Goal: Task Accomplishment & Management: Use online tool/utility

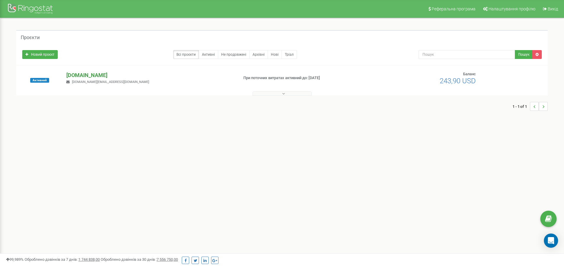
click at [78, 75] on p "[DOMAIN_NAME]" at bounding box center [149, 75] width 167 height 8
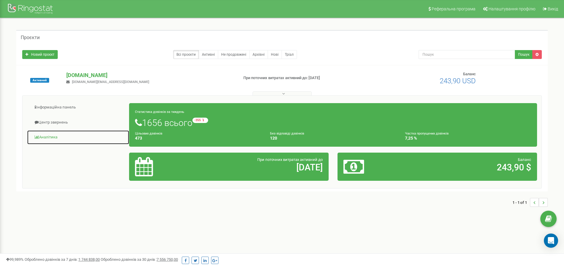
click at [49, 136] on link "Аналiтика" at bounding box center [78, 137] width 102 height 15
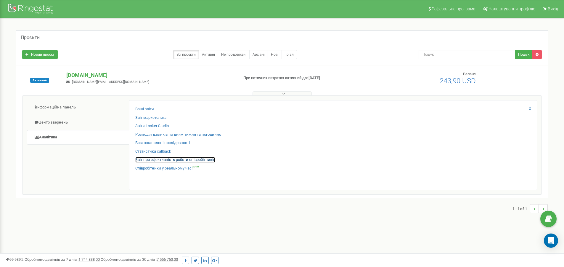
click at [166, 160] on link "Звіт про ефективність роботи співробітників" at bounding box center [175, 160] width 80 height 6
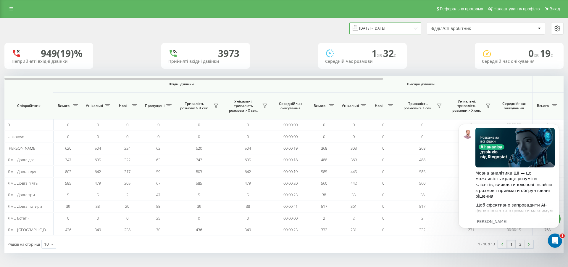
click at [392, 28] on input "20.07.2025 - 20.08.2025" at bounding box center [386, 28] width 72 height 12
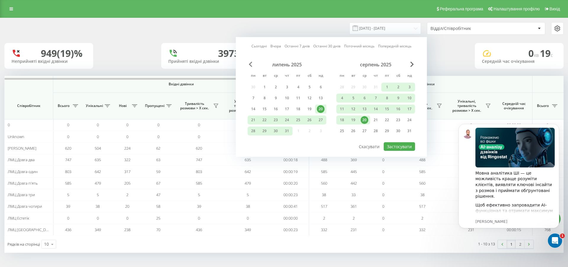
click at [252, 66] on span "Previous Month" at bounding box center [251, 64] width 4 height 5
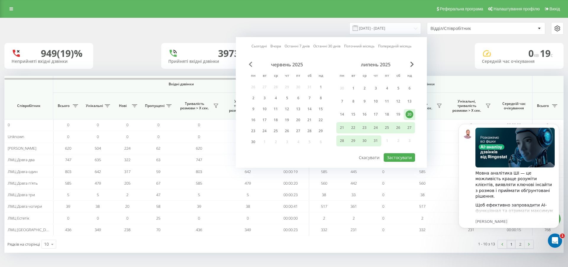
click at [252, 66] on span "Previous Month" at bounding box center [251, 64] width 4 height 5
click at [287, 88] on div "1" at bounding box center [287, 88] width 8 height 8
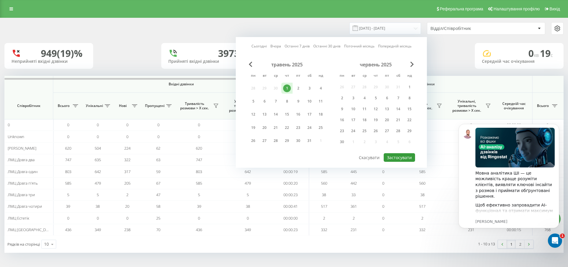
click at [398, 157] on button "Застосувати" at bounding box center [399, 157] width 31 height 9
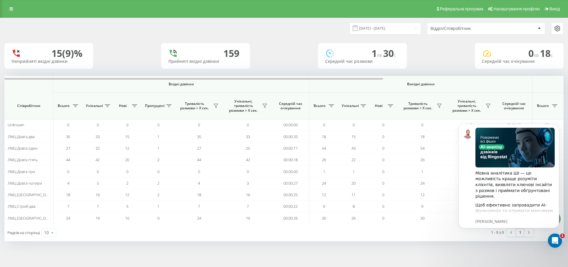
click at [358, 29] on span at bounding box center [355, 27] width 5 height 5
click at [371, 28] on input "01.05.2025 - 01.05.2025" at bounding box center [386, 28] width 72 height 12
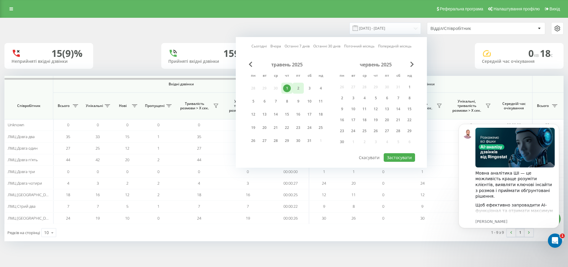
click at [297, 89] on div "2" at bounding box center [298, 88] width 8 height 8
click at [392, 159] on button "Застосувати" at bounding box center [399, 157] width 31 height 9
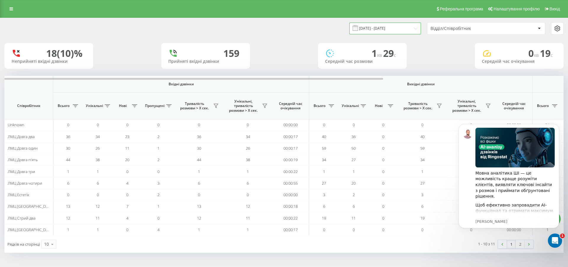
click at [370, 27] on input "02.05.2025 - 02.05.2025" at bounding box center [386, 28] width 72 height 12
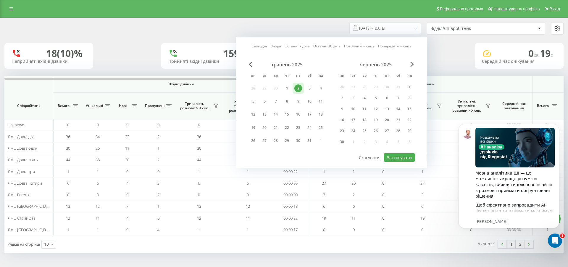
click at [411, 64] on span "Next Month" at bounding box center [412, 64] width 4 height 5
click at [411, 65] on span "Next Month" at bounding box center [412, 64] width 4 height 5
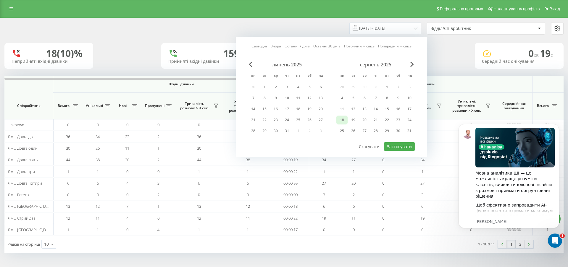
click at [346, 120] on div "18" at bounding box center [341, 119] width 11 height 9
click at [344, 119] on div "18" at bounding box center [342, 120] width 8 height 8
click at [395, 147] on button "Застосувати" at bounding box center [399, 146] width 31 height 9
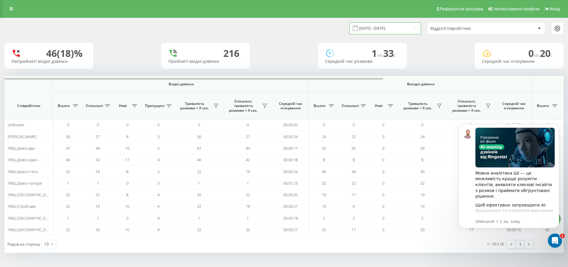
click at [379, 30] on input "18.08.2025 - 18.08.2025" at bounding box center [386, 28] width 72 height 12
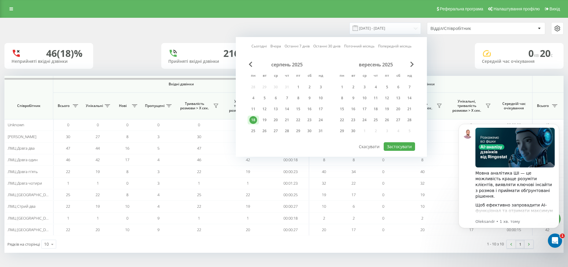
click at [325, 46] on link "Останні 30 днів" at bounding box center [326, 46] width 27 height 6
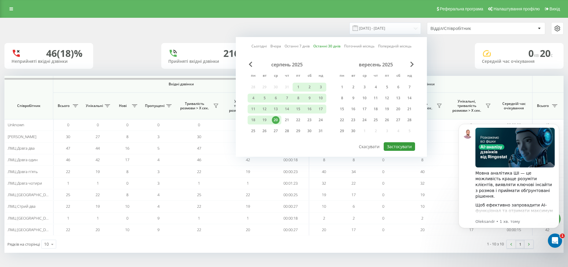
click at [393, 146] on button "Застосувати" at bounding box center [399, 146] width 31 height 9
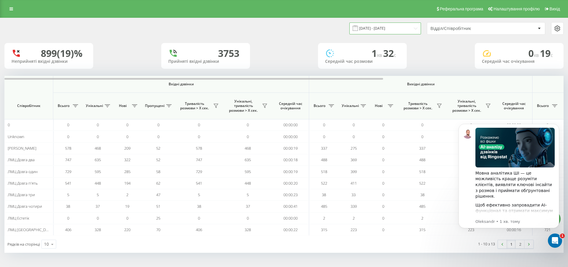
click at [371, 27] on input "22.07.2025 - 20.08.2025" at bounding box center [386, 28] width 72 height 12
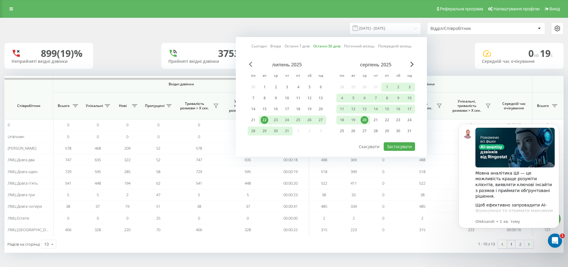
click at [251, 65] on span "Previous Month" at bounding box center [251, 64] width 4 height 5
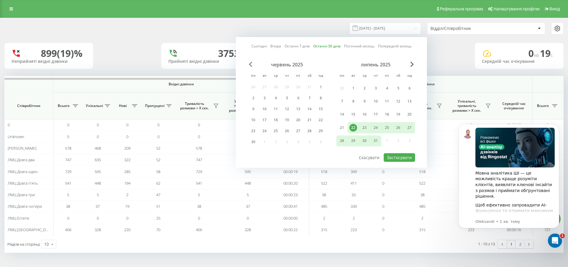
click at [251, 65] on span "Previous Month" at bounding box center [251, 64] width 4 height 5
click at [287, 87] on div "1" at bounding box center [287, 88] width 8 height 8
click at [311, 143] on div "31" at bounding box center [310, 141] width 8 height 8
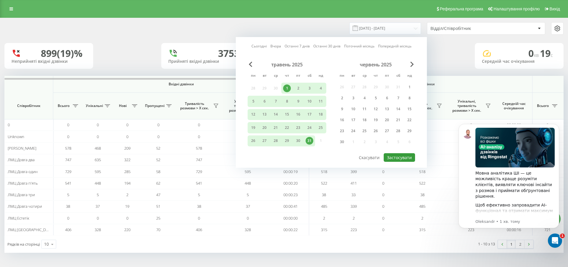
click at [402, 158] on button "Застосувати" at bounding box center [399, 157] width 31 height 9
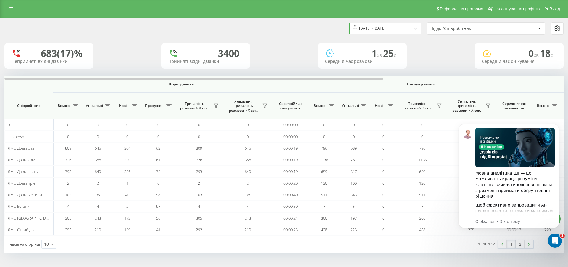
click at [379, 28] on input "01.05.2025 - 31.05.2025" at bounding box center [386, 28] width 72 height 12
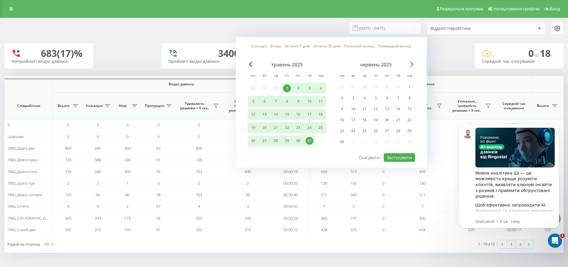
click at [413, 66] on span "Next Month" at bounding box center [412, 64] width 4 height 5
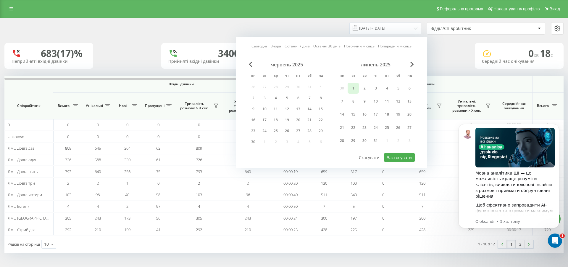
click at [354, 87] on div "1" at bounding box center [354, 88] width 8 height 8
click at [376, 141] on div "31" at bounding box center [376, 141] width 8 height 8
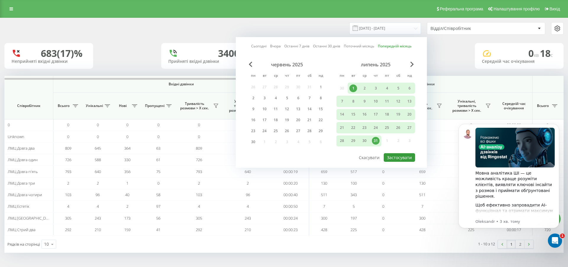
click at [396, 158] on button "Застосувати" at bounding box center [399, 157] width 31 height 9
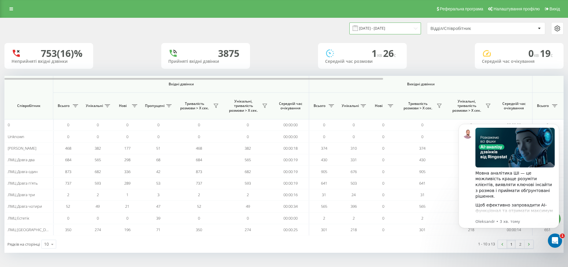
click at [386, 29] on input "01.07.2025 - 31.07.2025" at bounding box center [386, 28] width 72 height 12
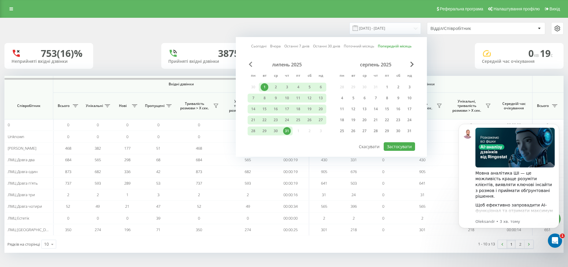
click at [251, 66] on span "Previous Month" at bounding box center [251, 64] width 4 height 5
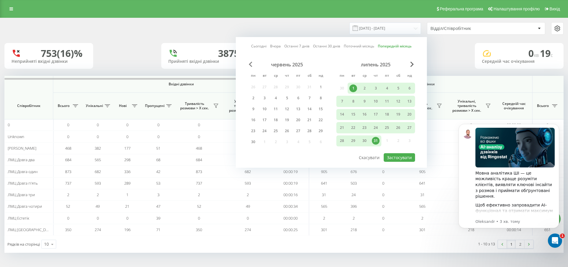
click at [251, 66] on span "Previous Month" at bounding box center [251, 64] width 4 height 5
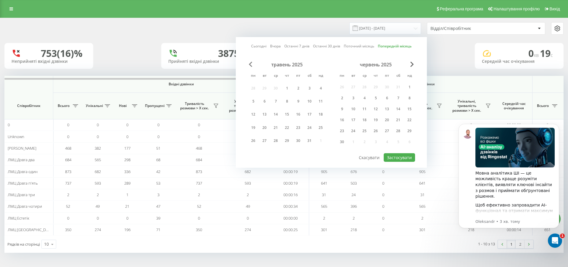
click at [250, 65] on span "Previous Month" at bounding box center [251, 64] width 4 height 5
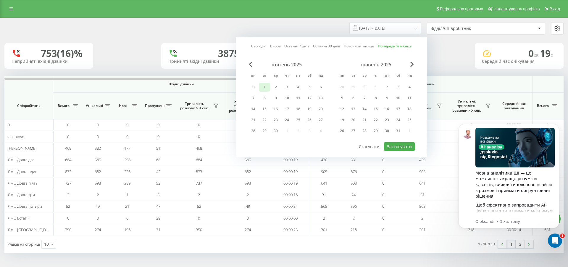
click at [263, 87] on div "1" at bounding box center [265, 87] width 8 height 8
drag, startPoint x: 277, startPoint y: 130, endPoint x: 331, endPoint y: 138, distance: 53.8
click at [278, 130] on div "30" at bounding box center [276, 131] width 8 height 8
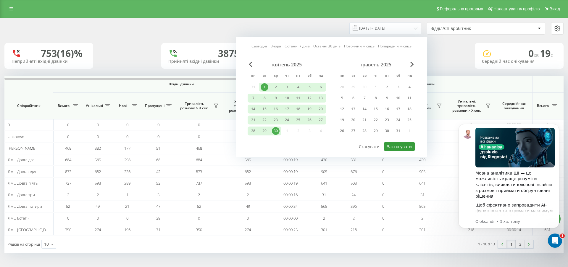
click at [407, 146] on button "Застосувати" at bounding box center [399, 146] width 31 height 9
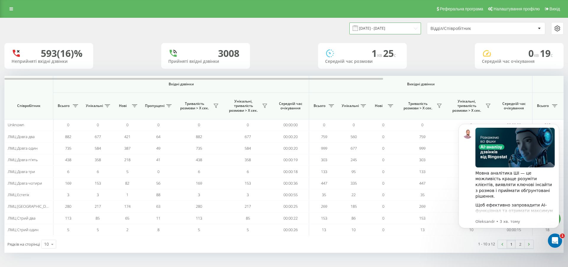
click at [397, 30] on input "01.04.2025 - 30.04.2025" at bounding box center [386, 28] width 72 height 12
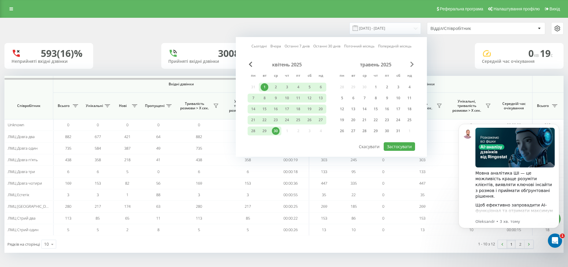
click at [413, 65] on span "Next Month" at bounding box center [412, 64] width 4 height 5
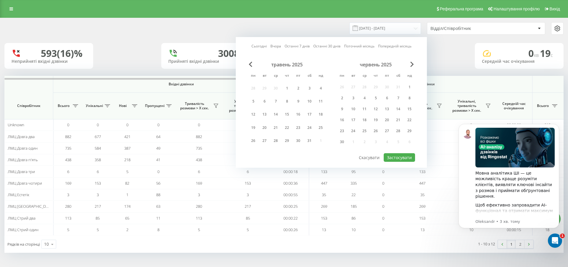
drag, startPoint x: 410, startPoint y: 87, endPoint x: 407, endPoint y: 148, distance: 60.5
click at [410, 88] on div "1" at bounding box center [410, 87] width 8 height 8
drag, startPoint x: 344, startPoint y: 141, endPoint x: 399, endPoint y: 164, distance: 59.7
click at [345, 141] on div "30" at bounding box center [342, 142] width 8 height 8
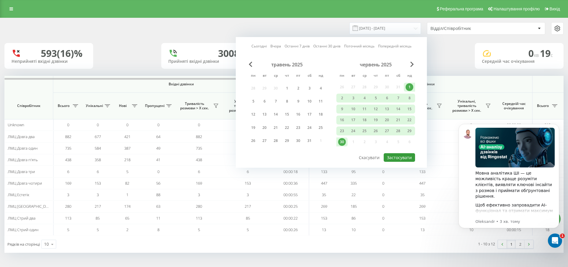
click at [402, 154] on button "Застосувати" at bounding box center [399, 157] width 31 height 9
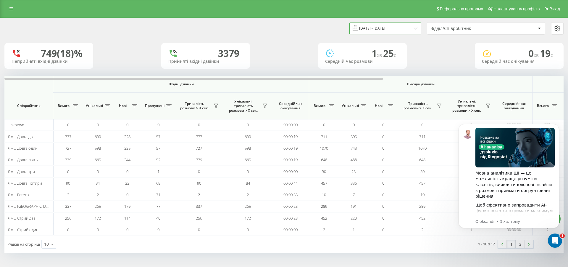
click at [391, 28] on input "01.06.2025 - 30.06.2025" at bounding box center [386, 28] width 72 height 12
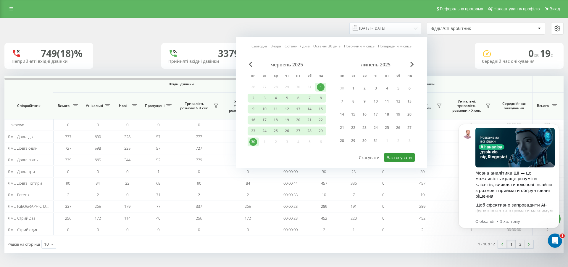
click at [392, 158] on button "Застосувати" at bounding box center [399, 157] width 31 height 9
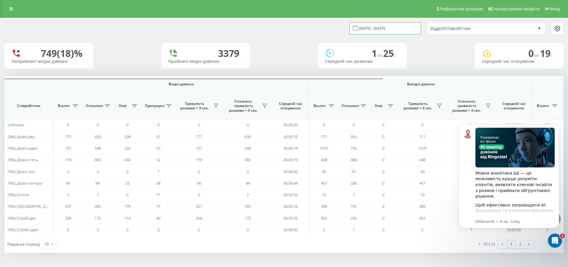
click at [381, 29] on input "01.06.2025 - 30.06.2025" at bounding box center [386, 28] width 72 height 12
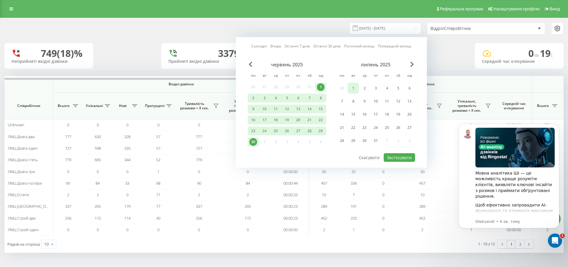
click at [353, 88] on div "1" at bounding box center [354, 88] width 8 height 8
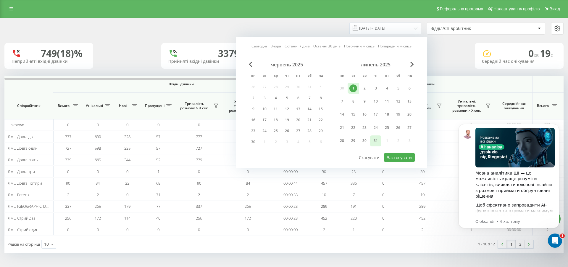
drag, startPoint x: 374, startPoint y: 142, endPoint x: 398, endPoint y: 156, distance: 27.8
click at [374, 142] on div "31" at bounding box center [376, 141] width 8 height 8
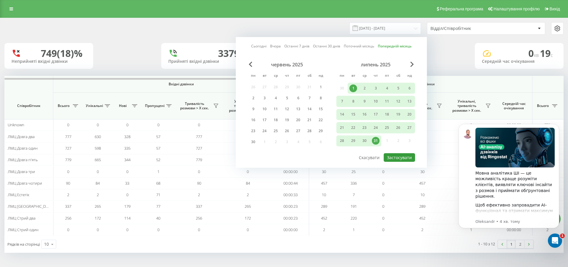
click at [399, 157] on button "Застосувати" at bounding box center [399, 157] width 31 height 9
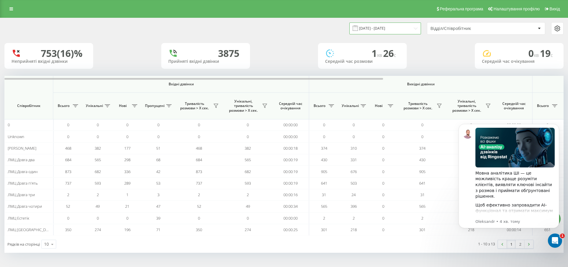
click at [376, 29] on input "01.07.2025 - 31.07.2025" at bounding box center [386, 28] width 72 height 12
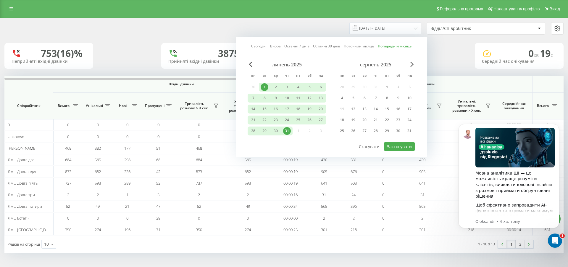
click at [411, 65] on span "Next Month" at bounding box center [412, 64] width 4 height 5
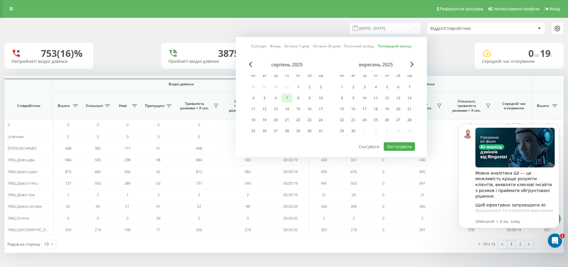
drag, startPoint x: 298, startPoint y: 84, endPoint x: 286, endPoint y: 102, distance: 21.8
click at [298, 84] on div "1" at bounding box center [298, 87] width 8 height 8
drag, startPoint x: 277, startPoint y: 118, endPoint x: 382, endPoint y: 138, distance: 107.4
click at [277, 118] on div "20" at bounding box center [276, 120] width 8 height 8
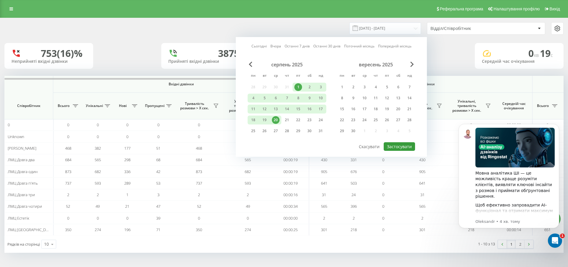
click at [392, 147] on button "Застосувати" at bounding box center [399, 146] width 31 height 9
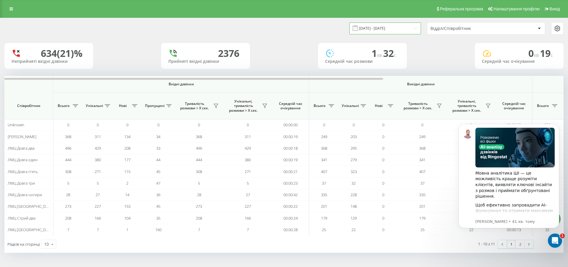
click at [383, 27] on input "01.08.2025 - 20.08.2025" at bounding box center [386, 28] width 72 height 12
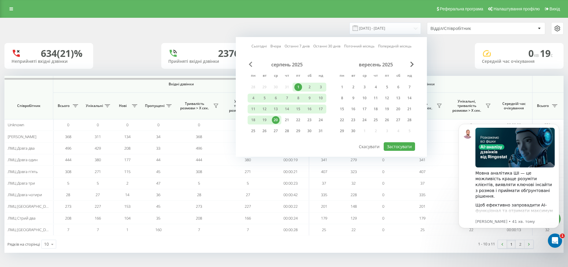
click at [250, 66] on span "Previous Month" at bounding box center [251, 64] width 4 height 5
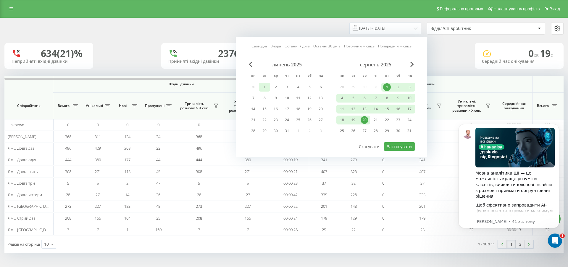
drag, startPoint x: 267, startPoint y: 87, endPoint x: 290, endPoint y: 125, distance: 44.6
click at [266, 87] on div "1" at bounding box center [265, 87] width 8 height 8
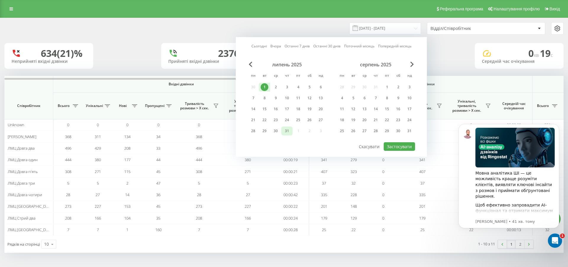
click at [287, 128] on div "31" at bounding box center [287, 131] width 8 height 8
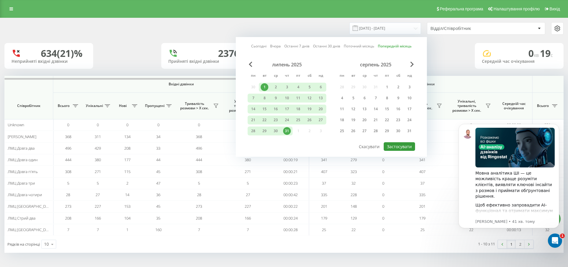
click at [401, 146] on button "Застосувати" at bounding box center [399, 146] width 31 height 9
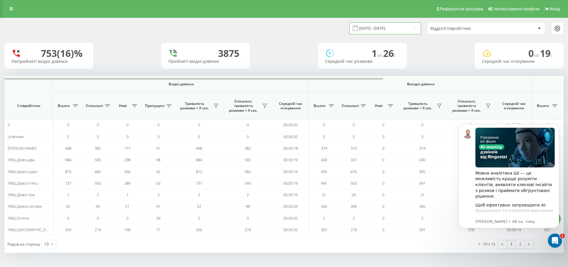
click at [383, 28] on input "01.07.2025 - 31.07.2025" at bounding box center [386, 28] width 72 height 12
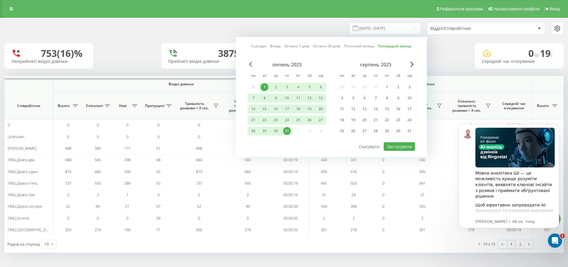
click at [251, 64] on span "Previous Month" at bounding box center [251, 64] width 4 height 5
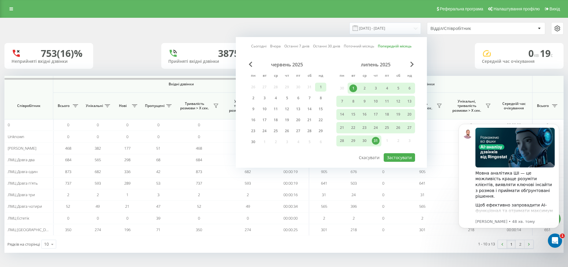
click at [319, 87] on div "1" at bounding box center [321, 87] width 8 height 8
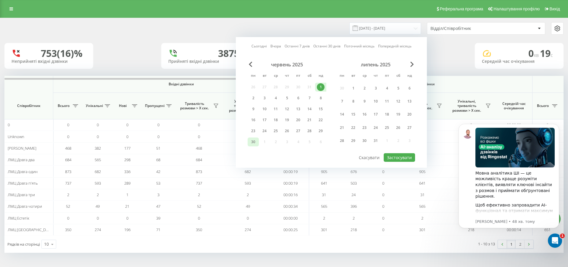
click at [254, 141] on div "30" at bounding box center [253, 142] width 8 height 8
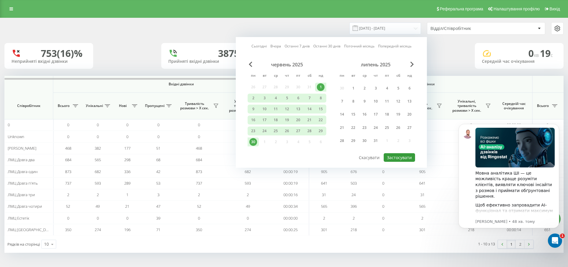
click at [407, 157] on button "Застосувати" at bounding box center [399, 157] width 31 height 9
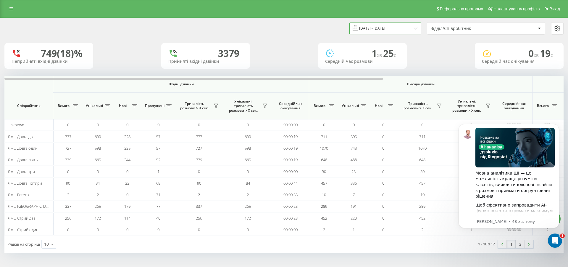
click at [376, 30] on input "01.06.2025 - 30.06.2025" at bounding box center [386, 28] width 72 height 12
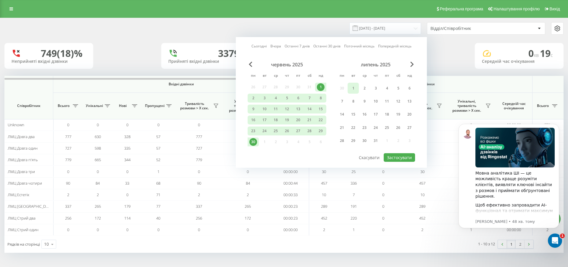
click at [353, 88] on div "1" at bounding box center [354, 88] width 8 height 8
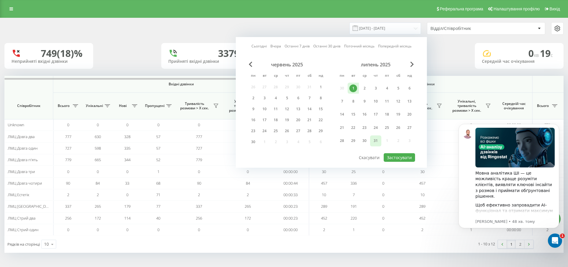
drag, startPoint x: 374, startPoint y: 141, endPoint x: 406, endPoint y: 151, distance: 33.8
click at [376, 141] on div "31" at bounding box center [376, 141] width 8 height 8
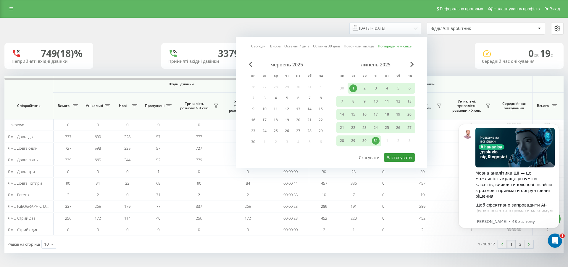
click at [401, 155] on button "Застосувати" at bounding box center [399, 157] width 31 height 9
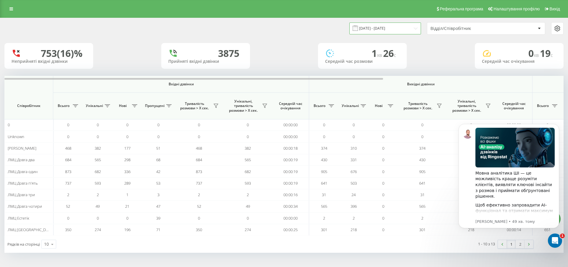
click at [376, 28] on input "01.07.2025 - 31.07.2025" at bounding box center [386, 28] width 72 height 12
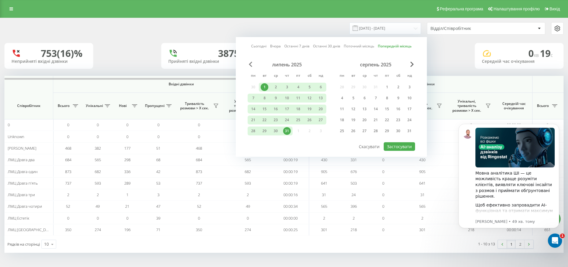
click at [252, 65] on span "Previous Month" at bounding box center [251, 64] width 4 height 5
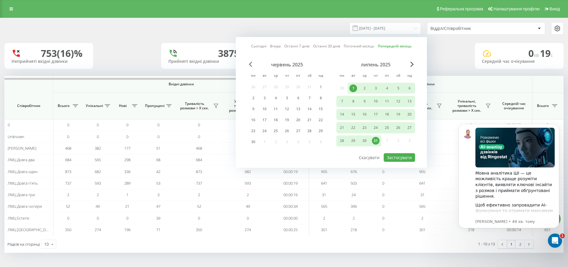
click at [250, 65] on span "Previous Month" at bounding box center [251, 64] width 4 height 5
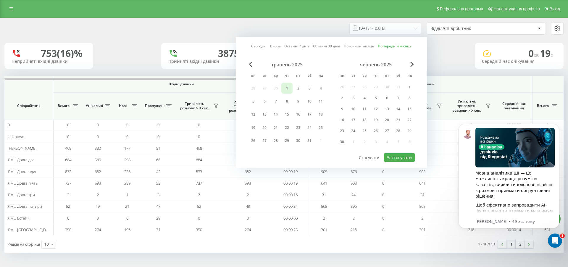
drag, startPoint x: 289, startPoint y: 85, endPoint x: 306, endPoint y: 124, distance: 42.6
click at [289, 85] on div "1" at bounding box center [287, 88] width 8 height 8
click at [307, 140] on div "31" at bounding box center [310, 141] width 8 height 8
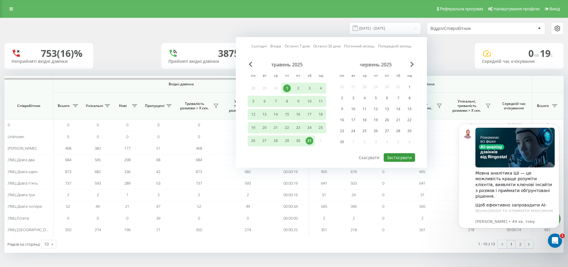
click at [392, 157] on button "Застосувати" at bounding box center [399, 157] width 31 height 9
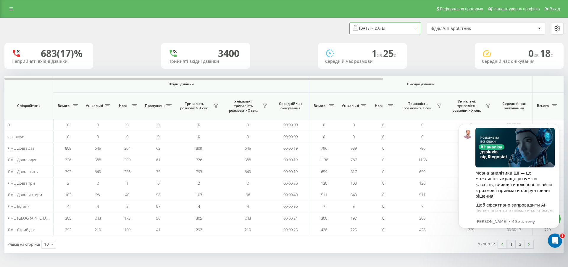
click at [384, 28] on input "01.05.2025 - 31.05.2025" at bounding box center [386, 28] width 72 height 12
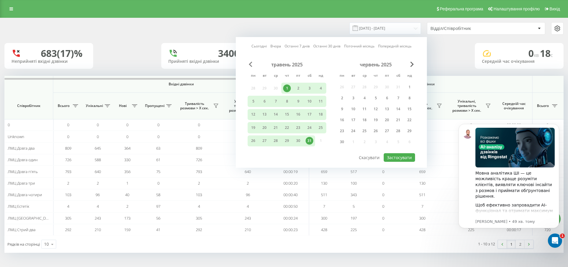
click at [251, 65] on span "Previous Month" at bounding box center [251, 64] width 4 height 5
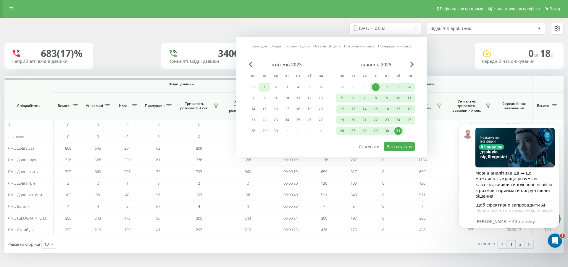
click at [265, 87] on div "1" at bounding box center [265, 87] width 8 height 8
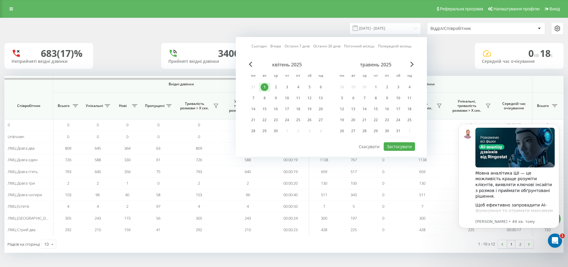
drag, startPoint x: 273, startPoint y: 129, endPoint x: 327, endPoint y: 134, distance: 54.1
click at [273, 129] on div "30" at bounding box center [276, 131] width 8 height 8
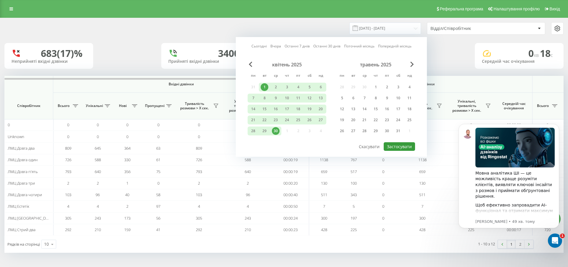
click at [400, 147] on button "Застосувати" at bounding box center [399, 146] width 31 height 9
type input "01.04.2025 - 30.04.2025"
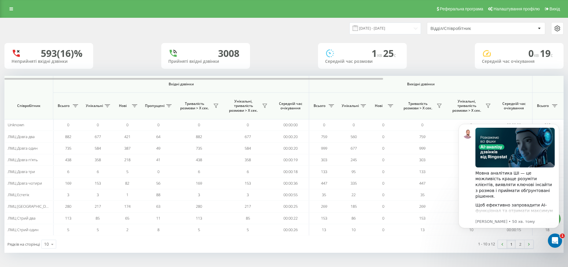
click at [540, 28] on icon at bounding box center [539, 29] width 3 height 2
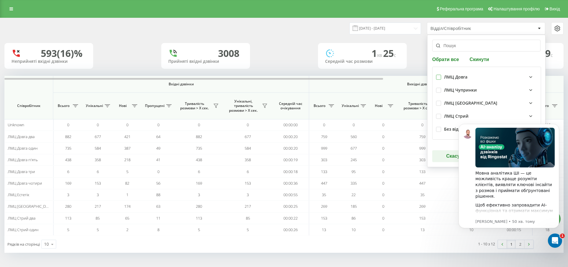
click at [439, 75] on label at bounding box center [438, 75] width 5 height 0
checkbox input "true"
click at [557, 125] on icon "Dismiss notification" at bounding box center [557, 125] width 3 height 3
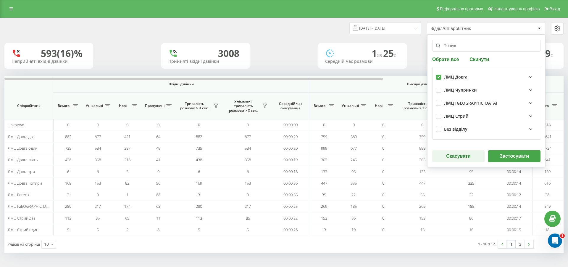
click at [512, 154] on button "Застосувати" at bounding box center [514, 156] width 52 height 12
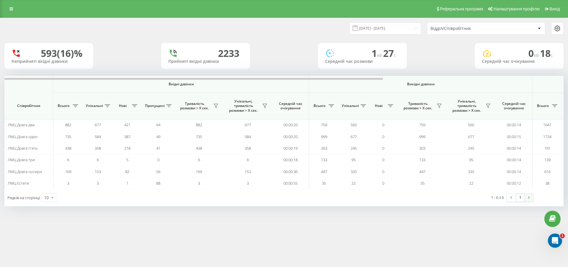
click at [530, 199] on img at bounding box center [529, 197] width 2 height 3
click at [510, 200] on link at bounding box center [511, 197] width 9 height 8
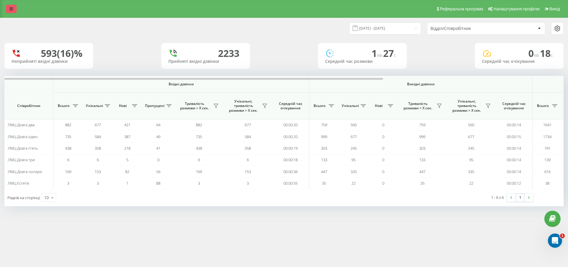
click at [11, 9] on icon at bounding box center [11, 9] width 4 height 4
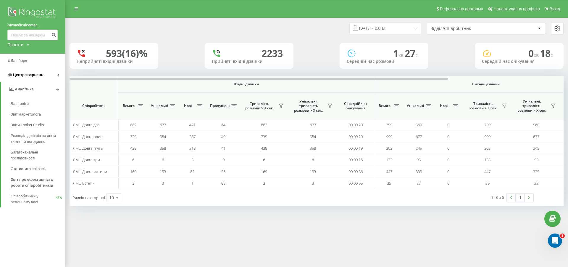
click at [34, 77] on span "Центр звернень" at bounding box center [28, 75] width 30 height 4
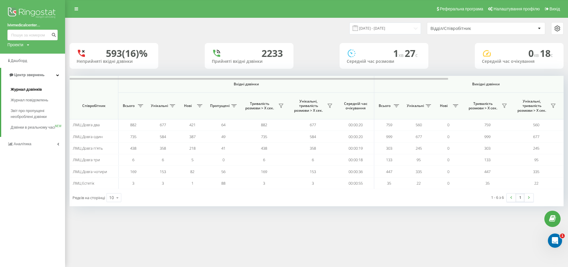
click at [28, 87] on span "Журнал дзвінків" at bounding box center [26, 89] width 31 height 6
click at [39, 89] on span "Журнал дзвінків" at bounding box center [26, 89] width 31 height 6
click at [24, 90] on span "Журнал дзвінків" at bounding box center [26, 89] width 31 height 6
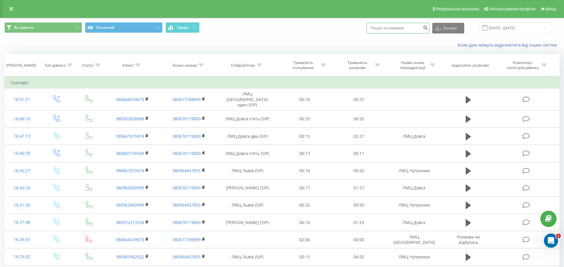
drag, startPoint x: 412, startPoint y: 31, endPoint x: 368, endPoint y: 30, distance: 43.8
click at [371, 30] on div "Всі дзвінки Основний Графік Експорт .csv .xls .xlsx 20.07.2025 - 20.08.2025" at bounding box center [281, 28] width 555 height 12
paste input "0 66 779 1634"
type input "0 66 779 1634"
click at [428, 26] on icon "submit" at bounding box center [425, 27] width 5 height 4
